Goal: Find specific page/section: Find specific page/section

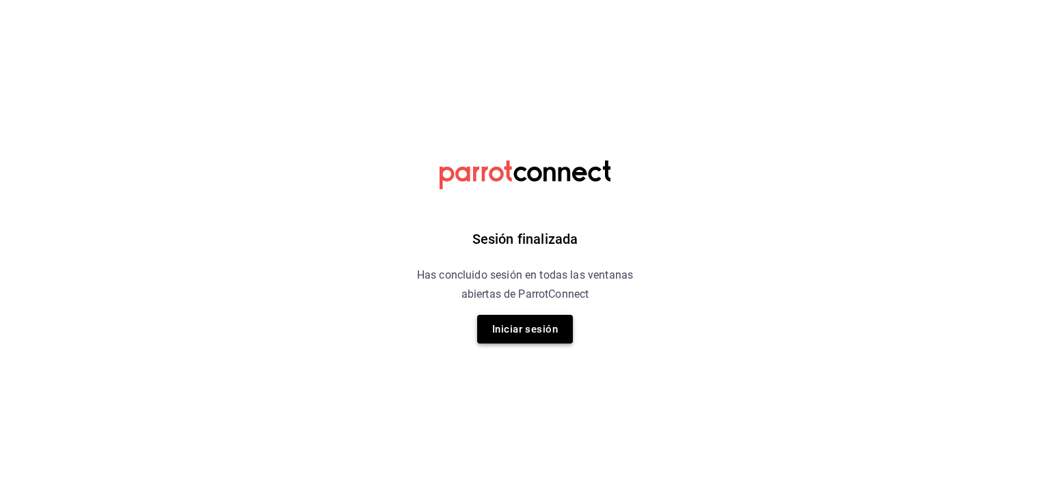
click at [544, 328] on button "Iniciar sesión" at bounding box center [525, 329] width 96 height 29
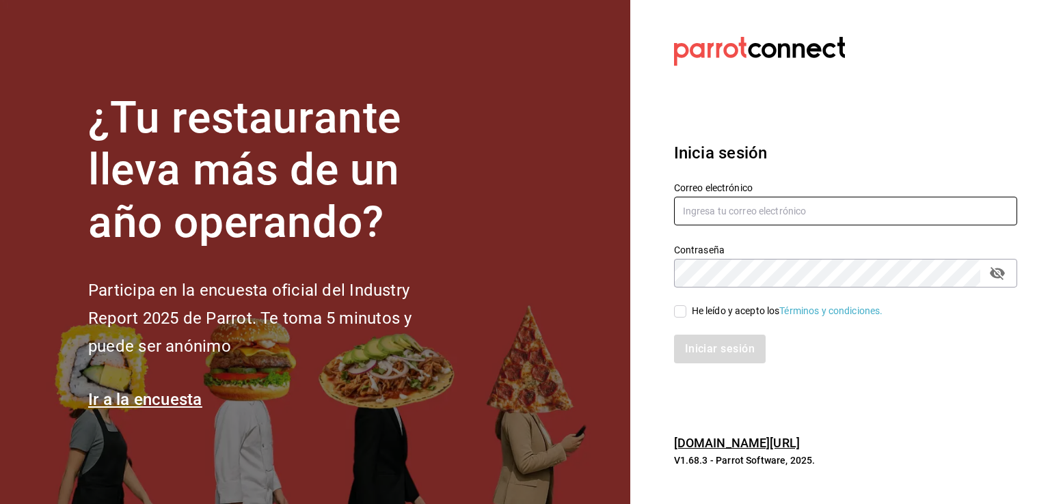
type input "rabernd@hotmail.com"
click at [754, 297] on div "He leído y acepto los Términos y condiciones." at bounding box center [836, 303] width 359 height 31
click at [995, 271] on icon "passwordField" at bounding box center [997, 273] width 16 height 16
click at [756, 287] on div "Contraseña Contraseña" at bounding box center [845, 266] width 343 height 44
click at [680, 308] on input "He leído y acepto los Términos y condiciones." at bounding box center [680, 311] width 12 height 12
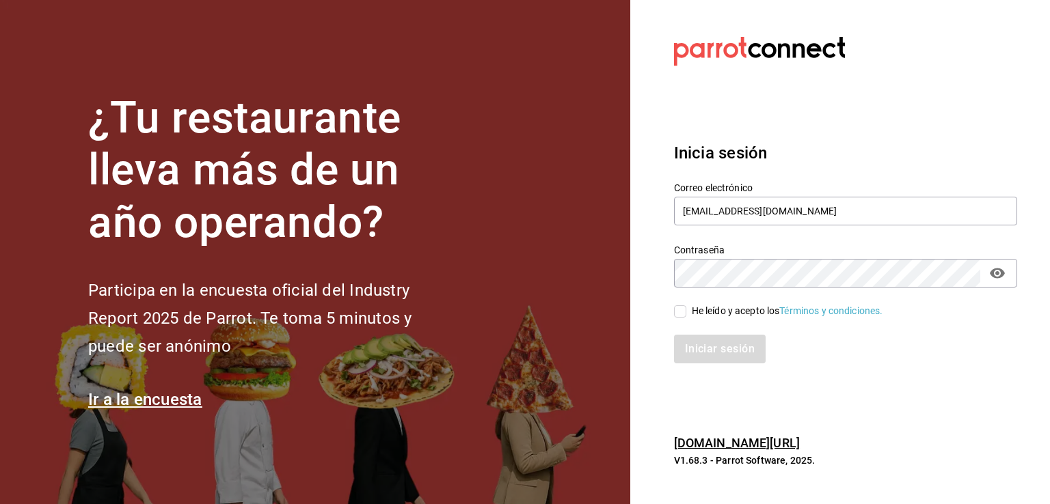
checkbox input "true"
click at [716, 355] on button "Iniciar sesión" at bounding box center [720, 349] width 93 height 29
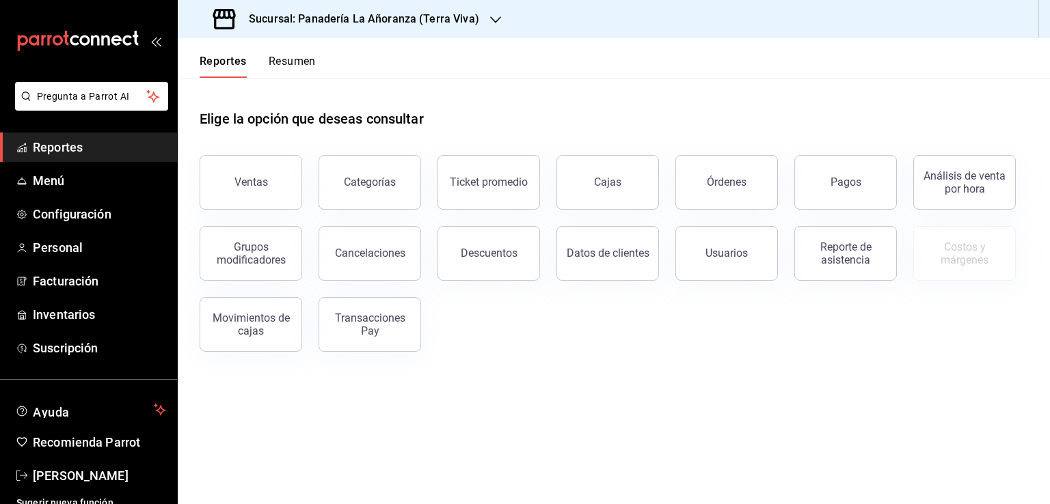
click at [61, 145] on span "Reportes" at bounding box center [99, 147] width 133 height 18
click at [693, 174] on button "Órdenes" at bounding box center [726, 182] width 102 height 55
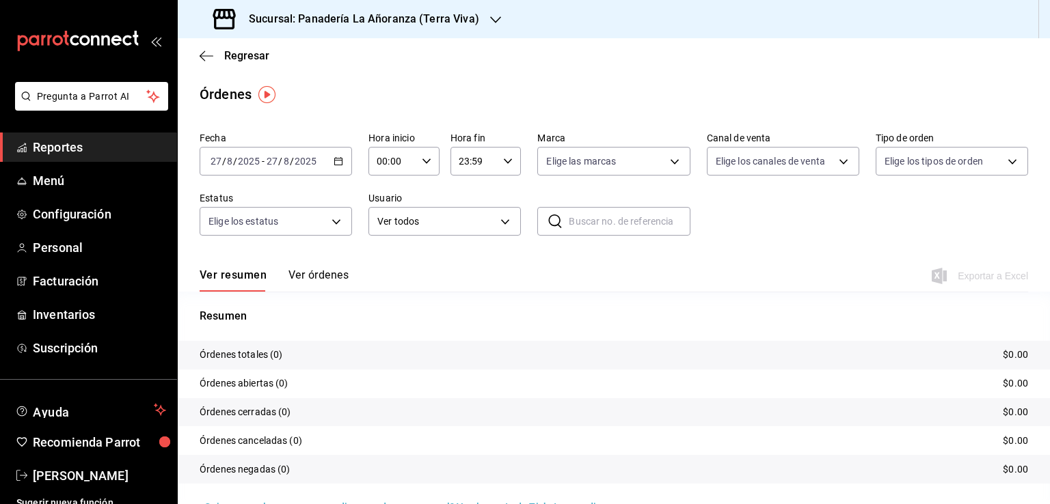
click at [482, 21] on div "Sucursal: Panadería La Añoranza (Terra Viva)" at bounding box center [348, 19] width 318 height 38
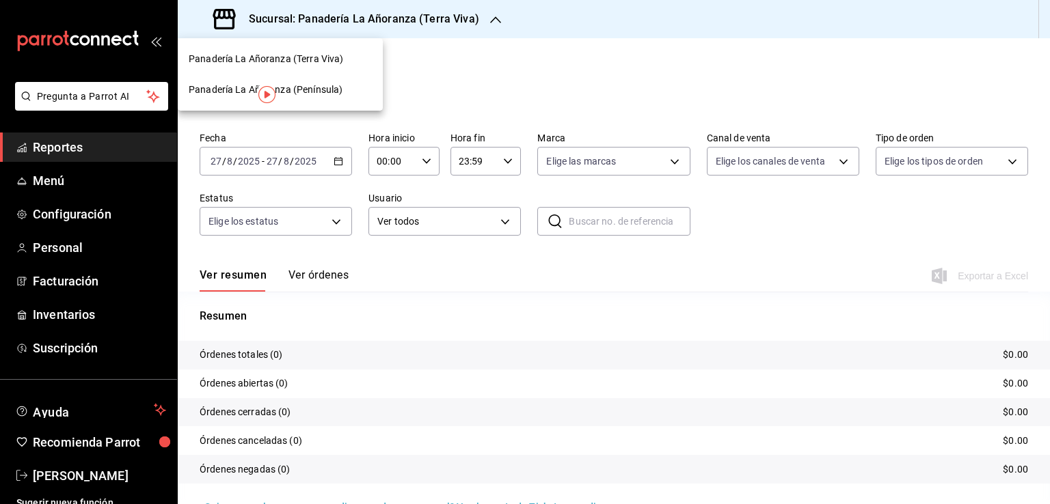
click at [319, 84] on span "Panadería La Añoranza (Península)" at bounding box center [266, 90] width 154 height 14
